Goal: Transaction & Acquisition: Book appointment/travel/reservation

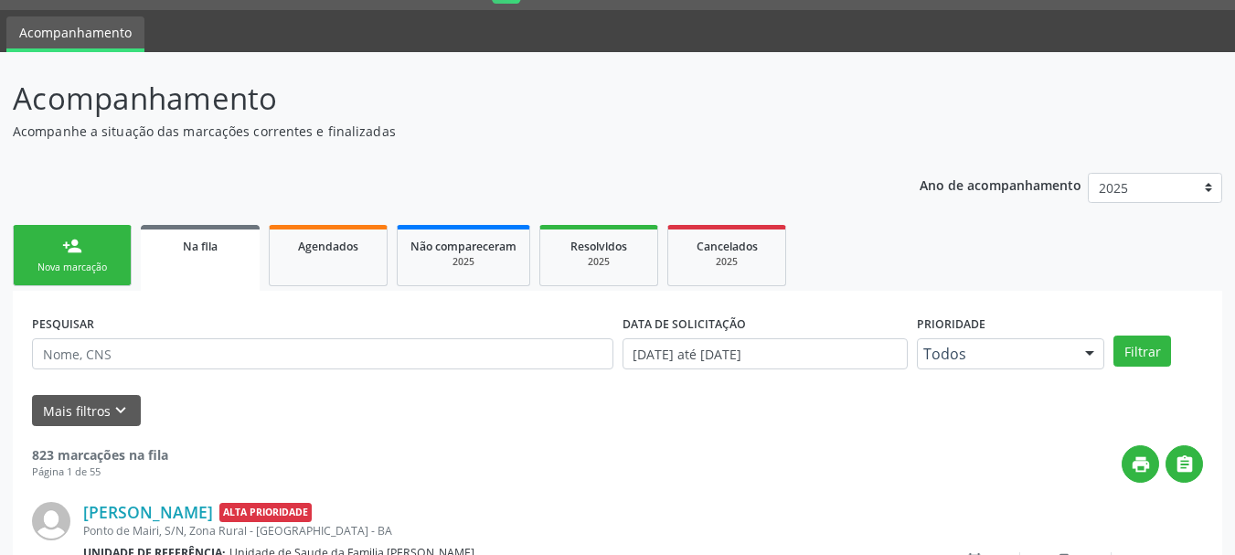
click at [96, 230] on link "person_add Nova marcação" at bounding box center [72, 255] width 119 height 61
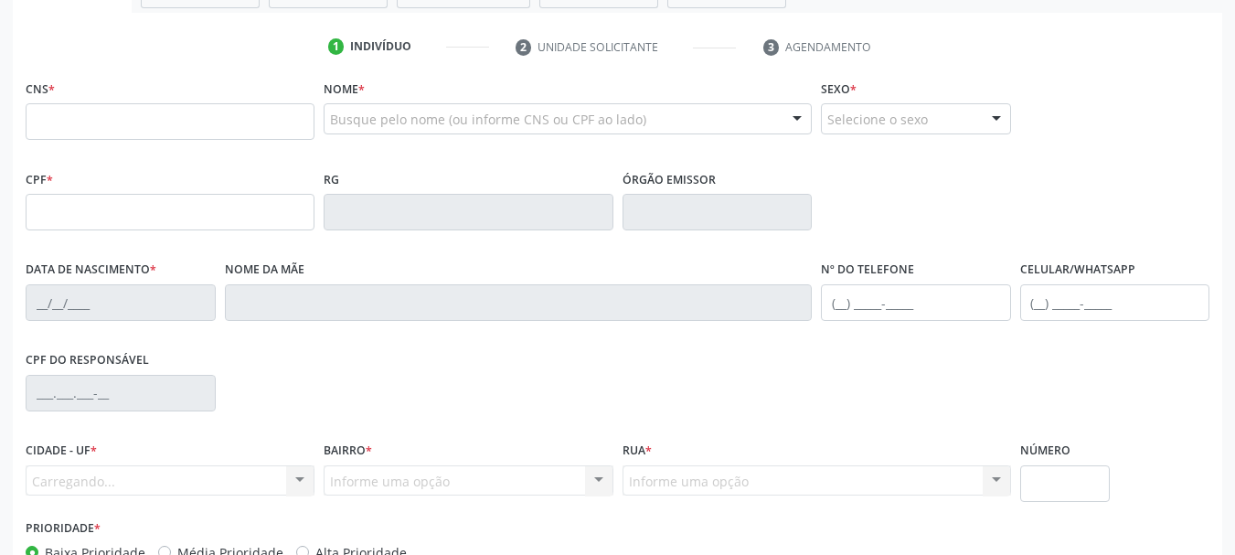
scroll to position [323, 0]
click at [194, 119] on input "text" at bounding box center [170, 120] width 289 height 37
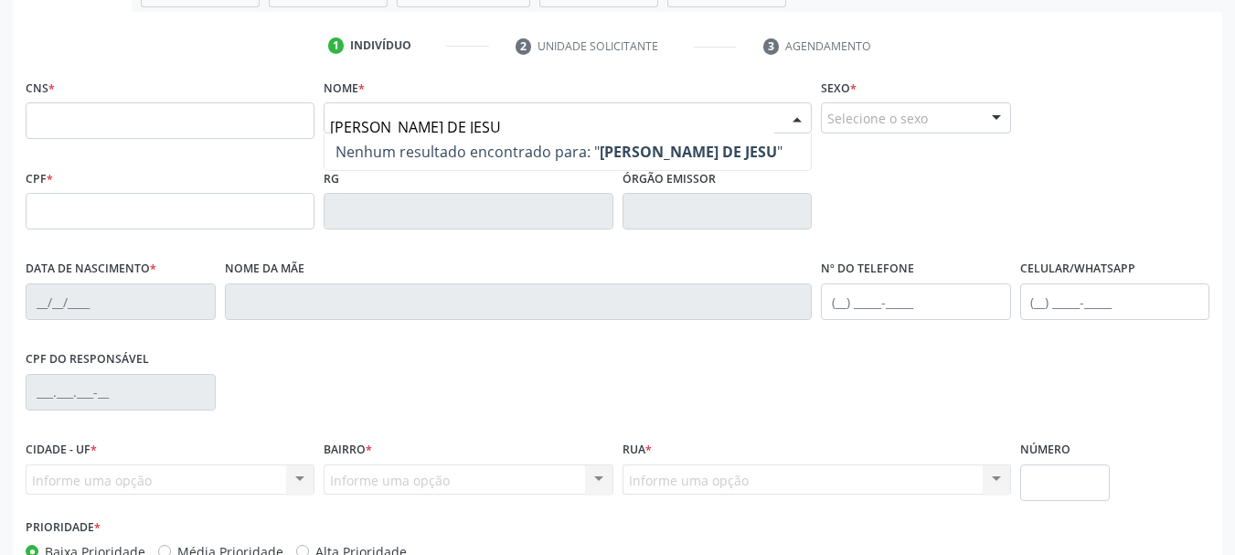
type input "[PERSON_NAME]"
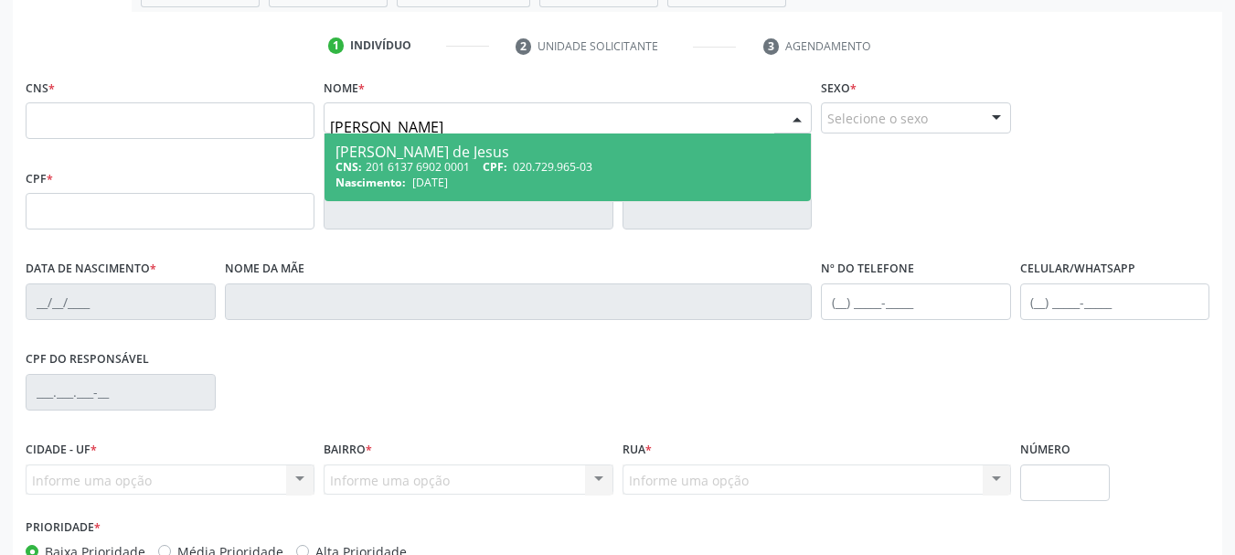
click at [463, 168] on div "CNS: 201 6137 6902 0001 CPF: 020.729.965-03" at bounding box center [567, 167] width 464 height 16
type input "201 6137 6902 0001"
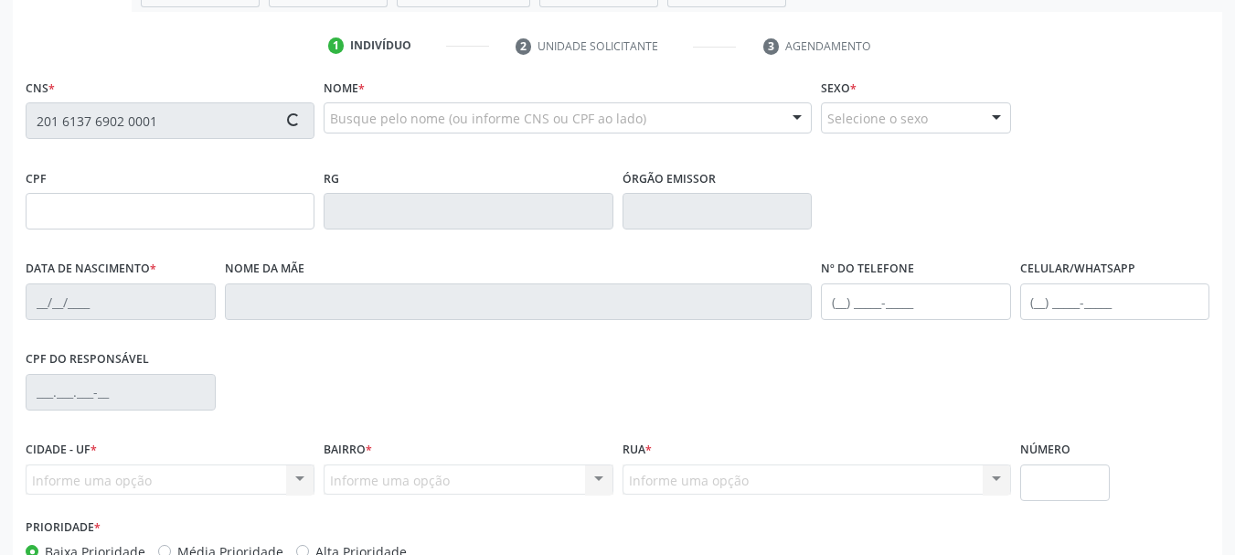
type input "020.729.965-03"
type input "[DATE]"
type input "Silvina de [PERSON_NAME]"
type input "[PHONE_NUMBER]"
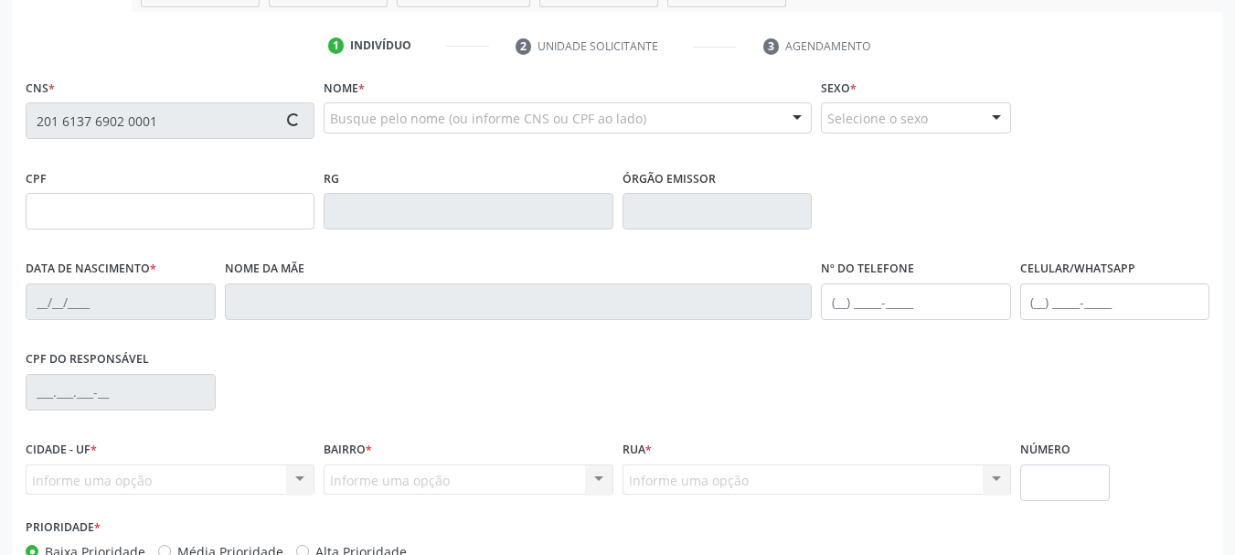
type input "044.141.865-10"
type input "S/N"
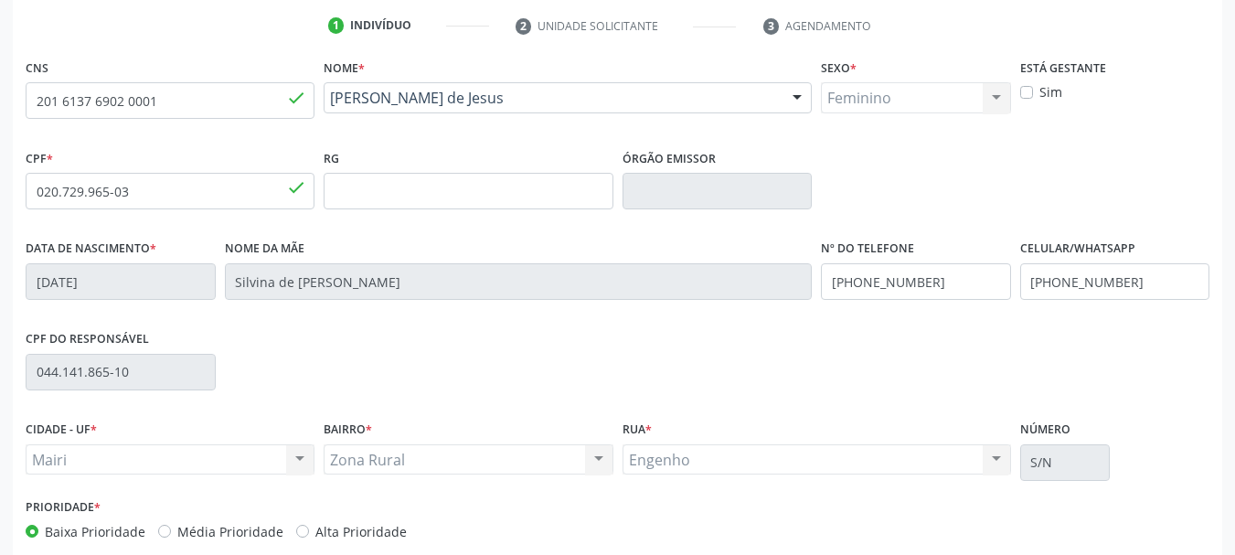
scroll to position [436, 0]
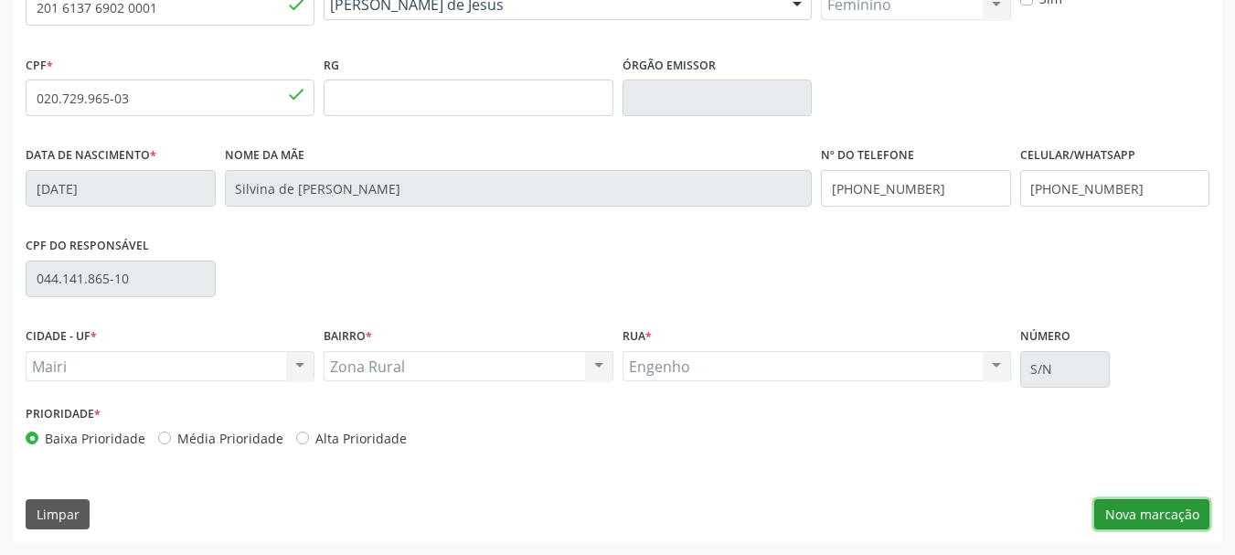
click at [1165, 513] on button "Nova marcação" at bounding box center [1151, 514] width 115 height 31
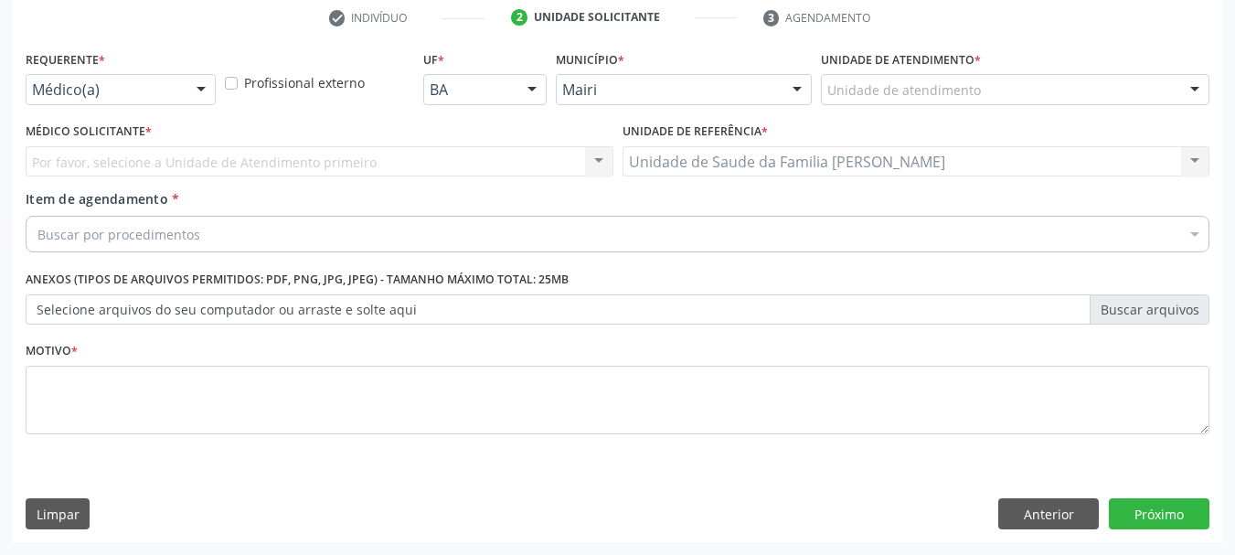
scroll to position [351, 0]
click at [1199, 80] on div at bounding box center [1194, 90] width 27 height 31
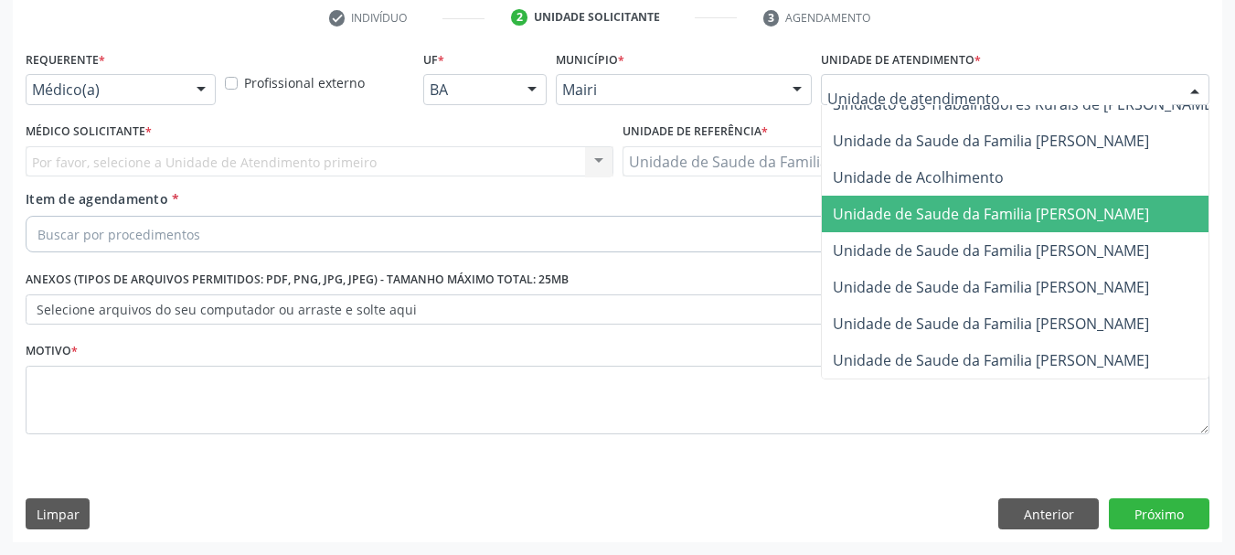
scroll to position [1386, 0]
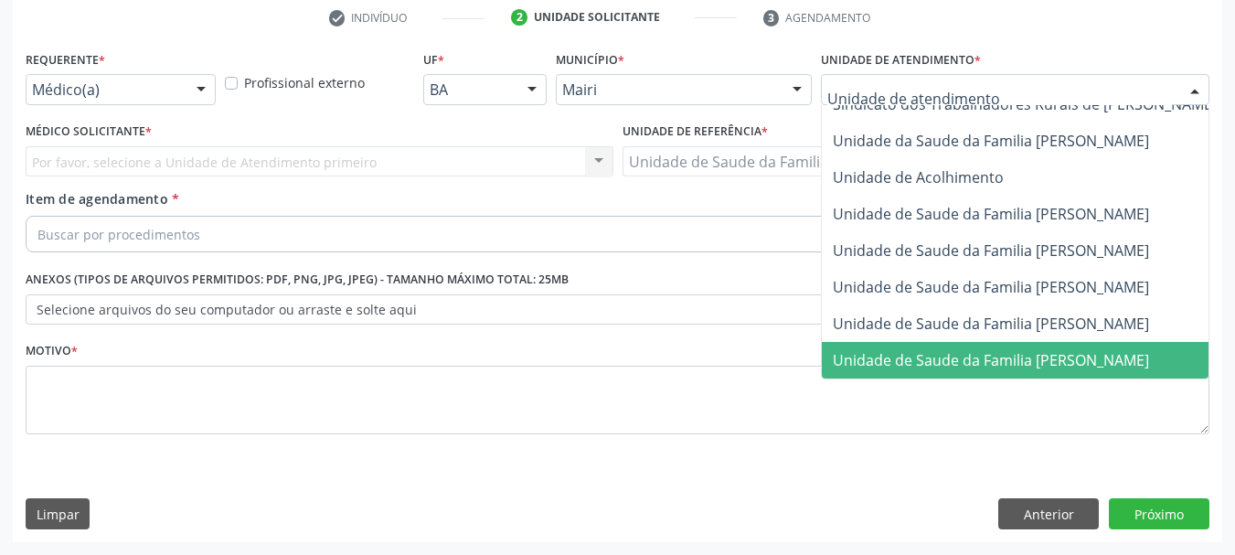
click at [939, 350] on span "Unidade de Saude da Familia [PERSON_NAME]" at bounding box center [991, 360] width 316 height 20
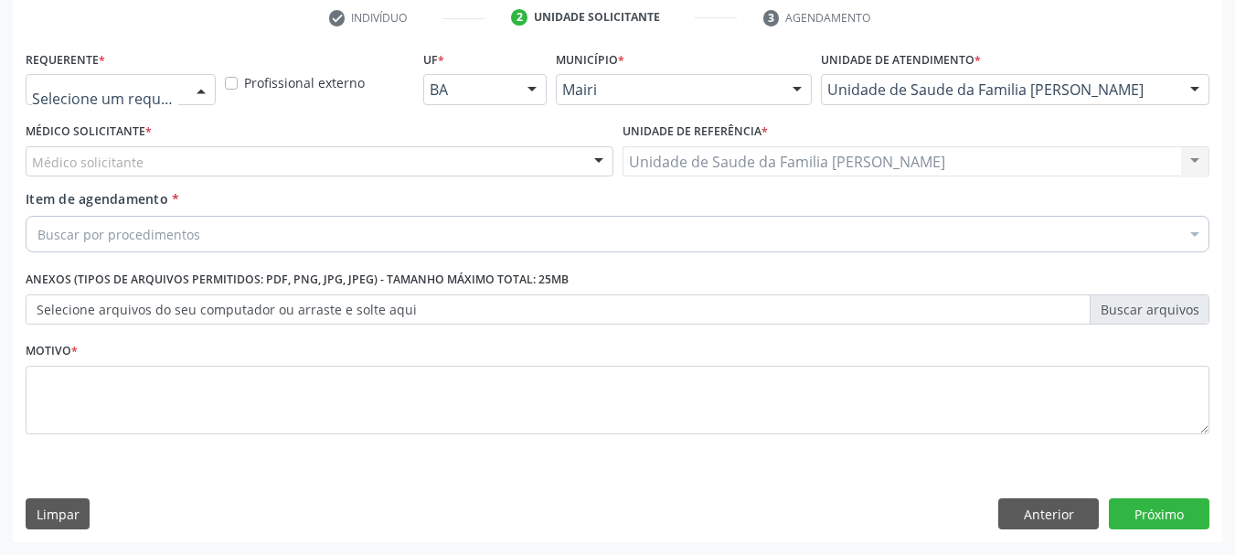
click at [200, 88] on div at bounding box center [200, 90] width 27 height 31
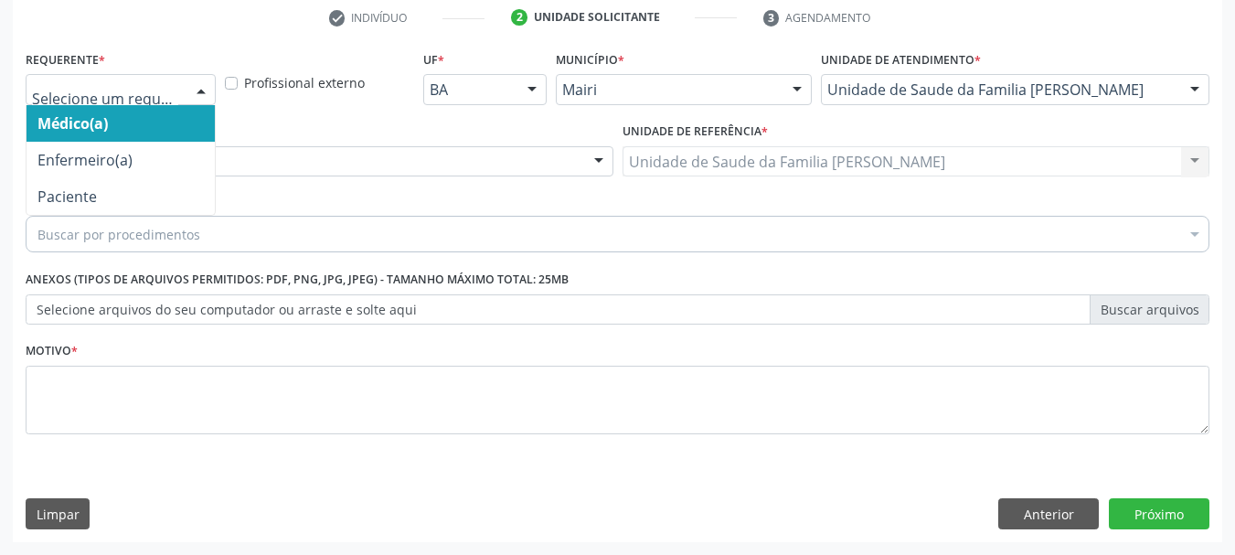
click at [188, 112] on span "Médico(a)" at bounding box center [121, 123] width 188 height 37
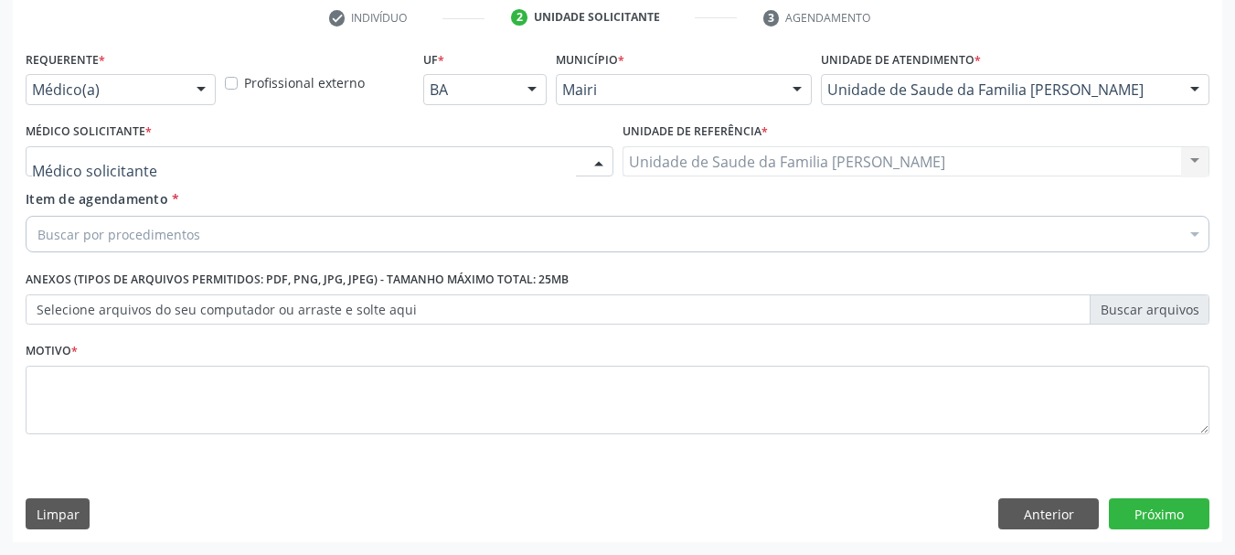
click at [176, 165] on div at bounding box center [320, 161] width 588 height 31
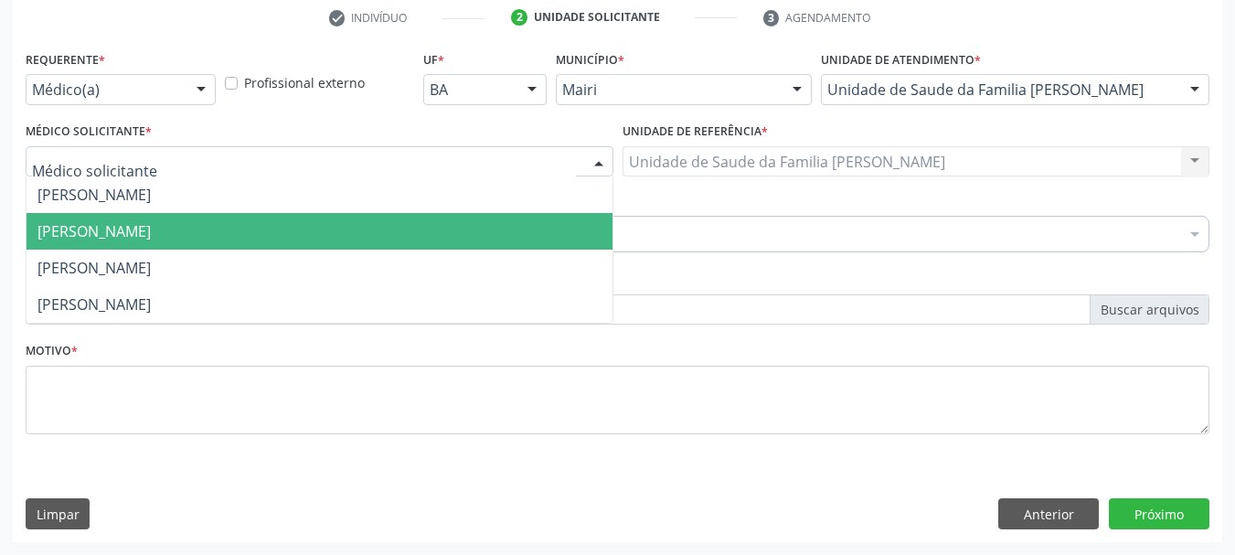
click at [151, 224] on span "[PERSON_NAME]" at bounding box center [93, 231] width 113 height 20
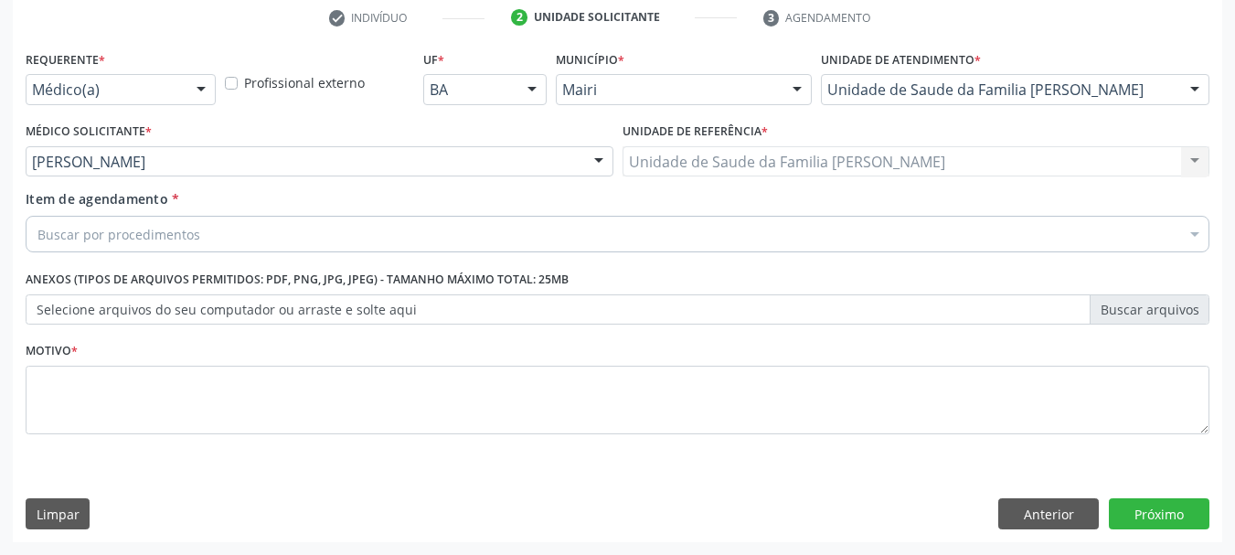
click at [299, 239] on div "Buscar por procedimentos" at bounding box center [618, 234] width 1184 height 37
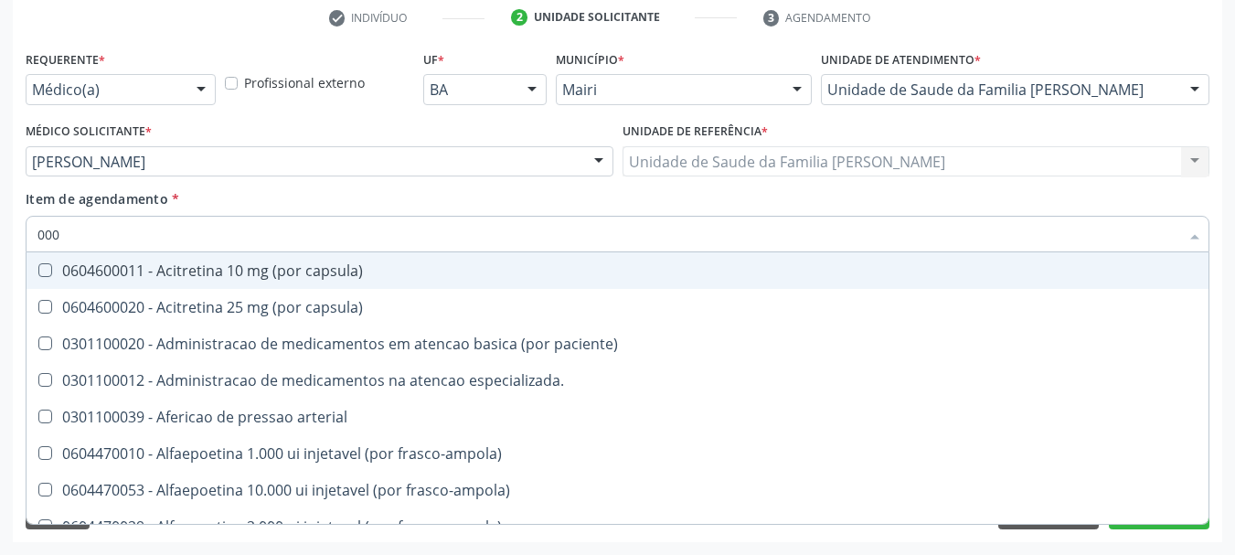
type input "0000"
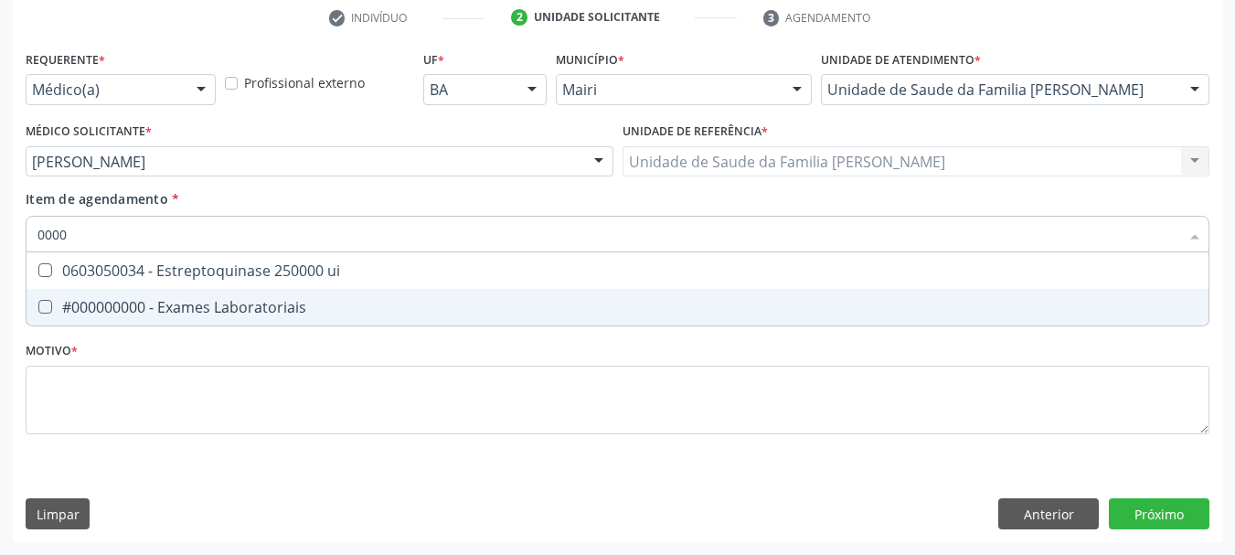
click at [231, 300] on div "#000000000 - Exames Laboratoriais" at bounding box center [617, 307] width 1160 height 15
checkbox Laboratoriais "true"
click at [1181, 509] on div "Requerente * Médico(a) Médico(a) Enfermeiro(a) Paciente Nenhum resultado encont…" at bounding box center [617, 294] width 1209 height 496
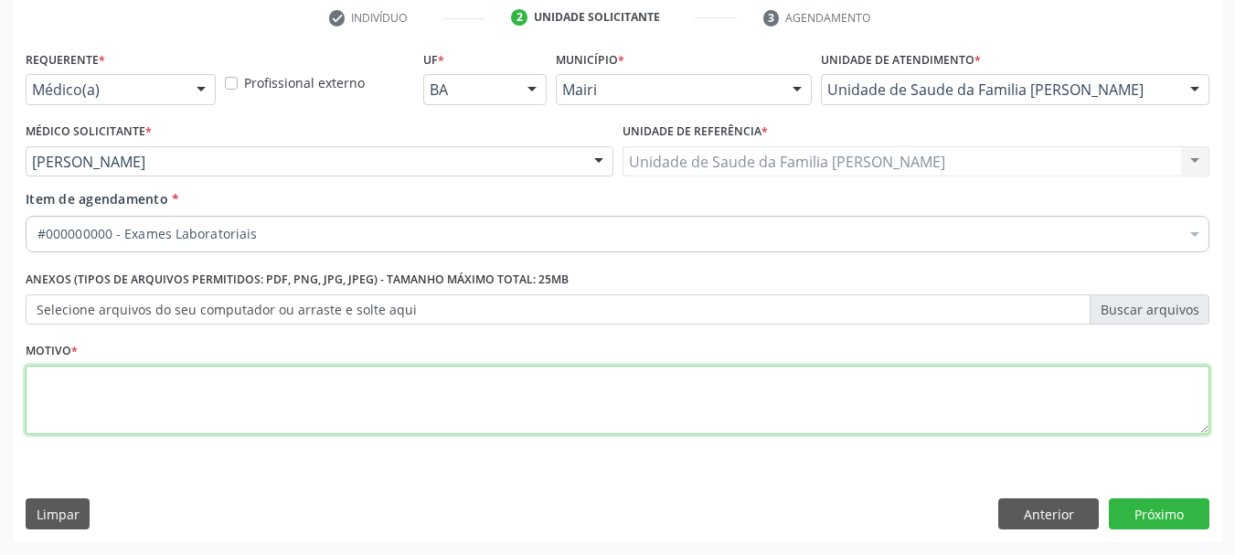
click at [344, 420] on textarea at bounding box center [618, 400] width 1184 height 69
type textarea "AVALIAÇÃO"
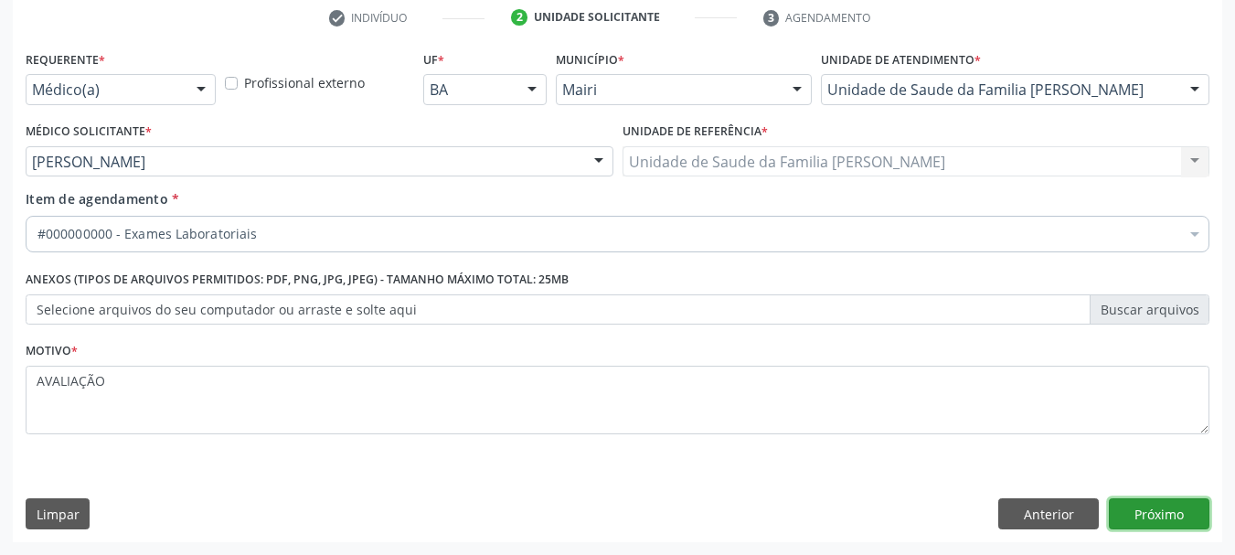
click at [1146, 514] on button "Próximo" at bounding box center [1159, 513] width 101 height 31
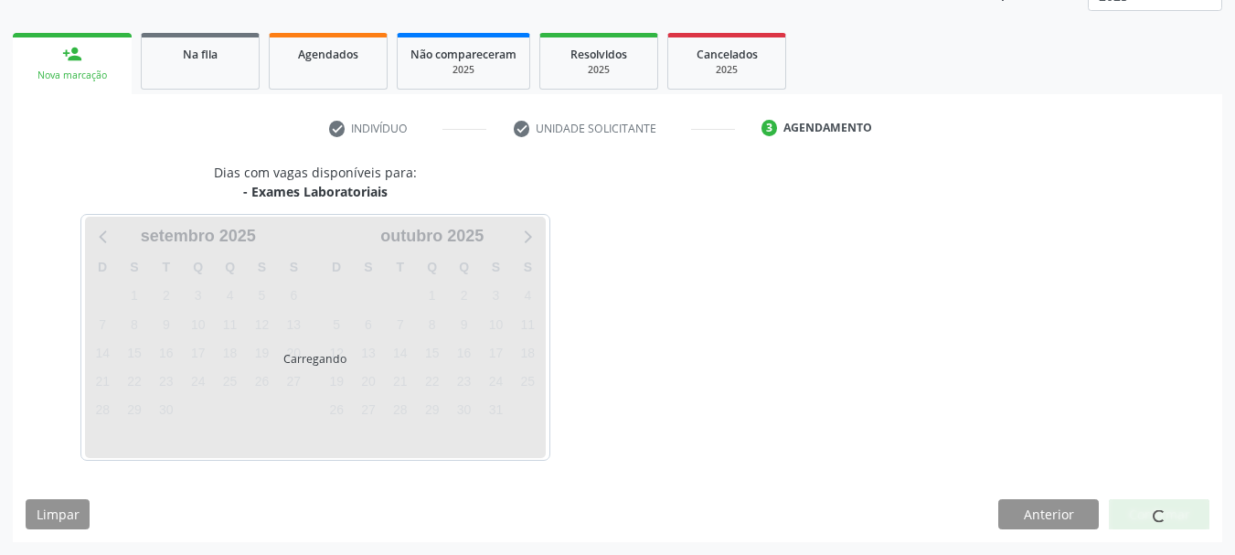
scroll to position [294, 0]
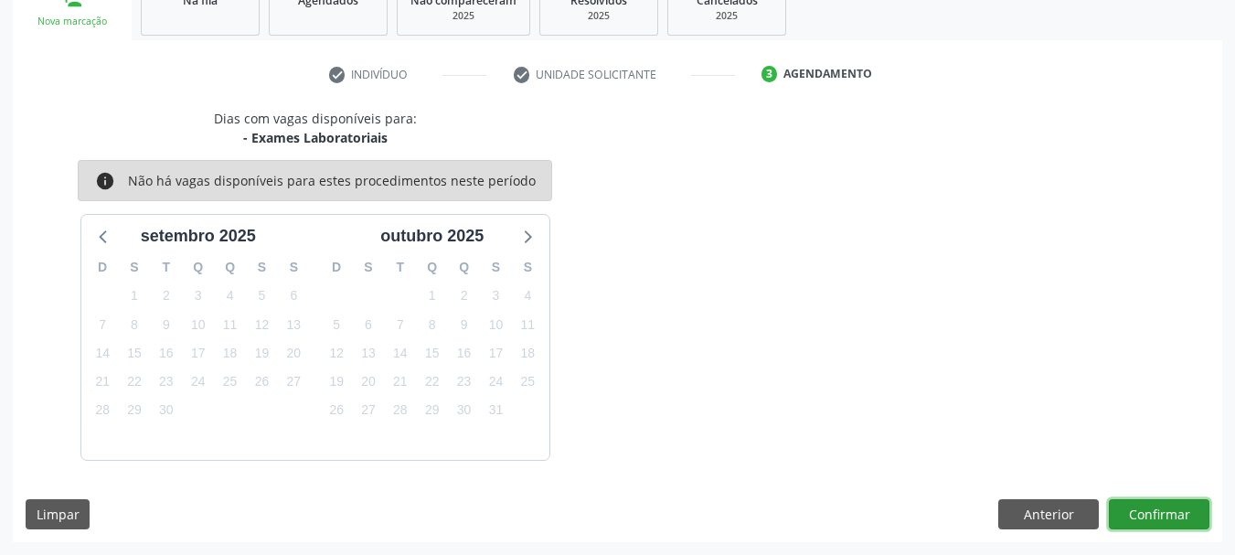
click at [1133, 509] on button "Confirmar" at bounding box center [1159, 514] width 101 height 31
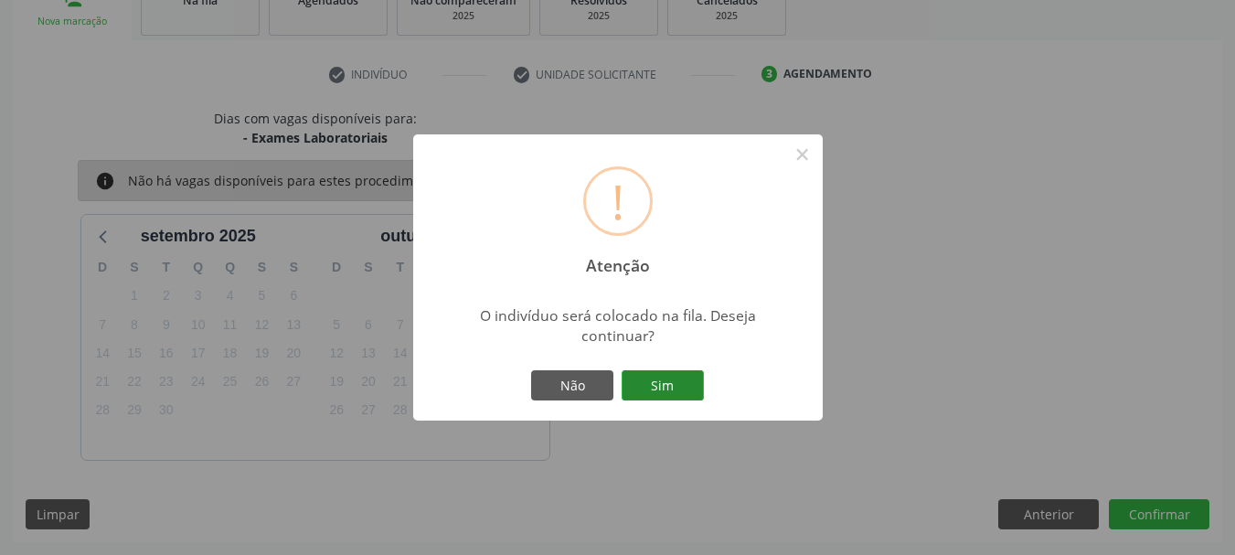
click at [654, 374] on button "Sim" at bounding box center [663, 385] width 82 height 31
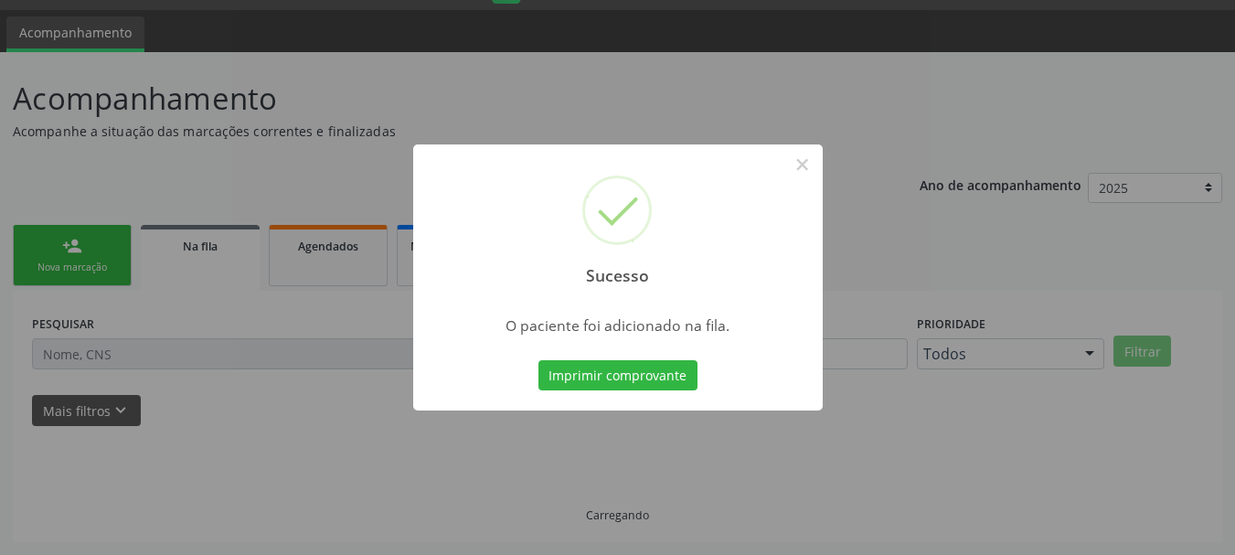
scroll to position [48, 0]
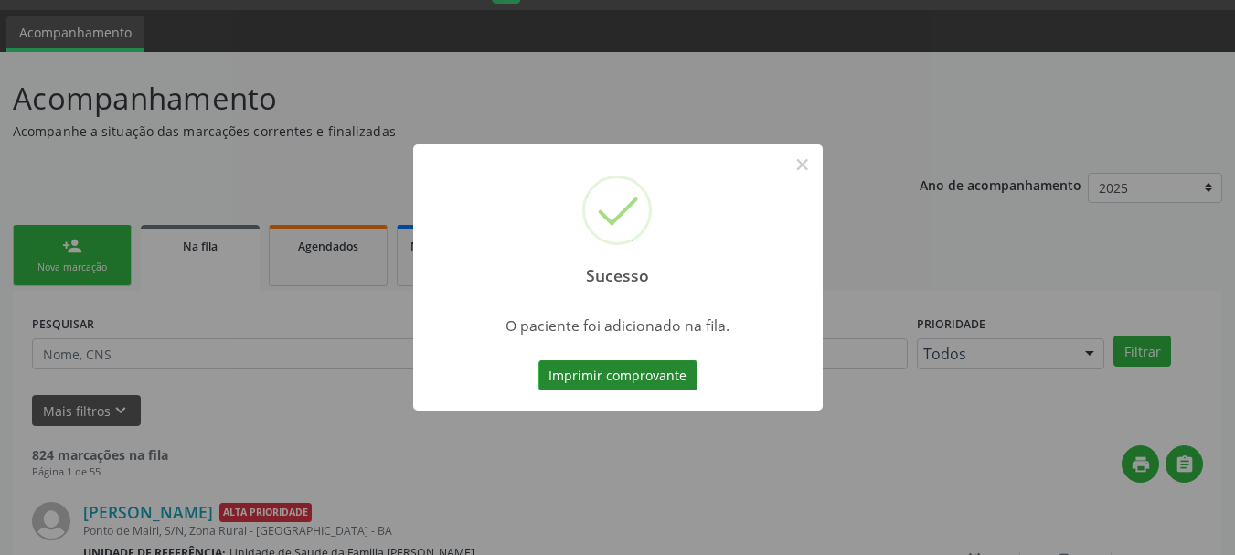
click at [663, 366] on button "Imprimir comprovante" at bounding box center [617, 375] width 159 height 31
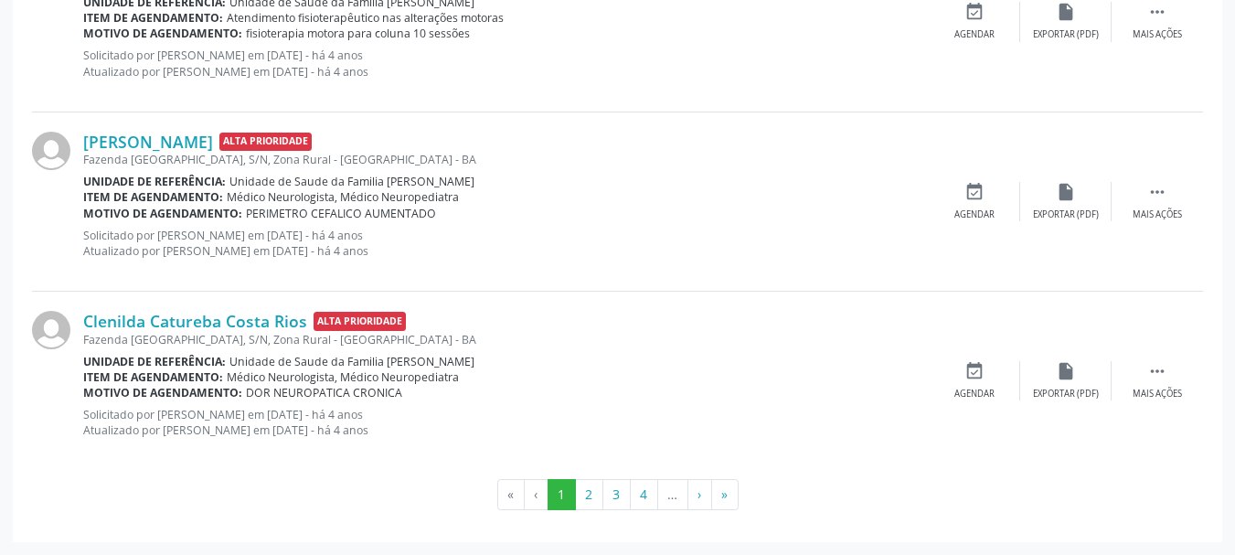
scroll to position [0, 0]
